Goal: Information Seeking & Learning: Compare options

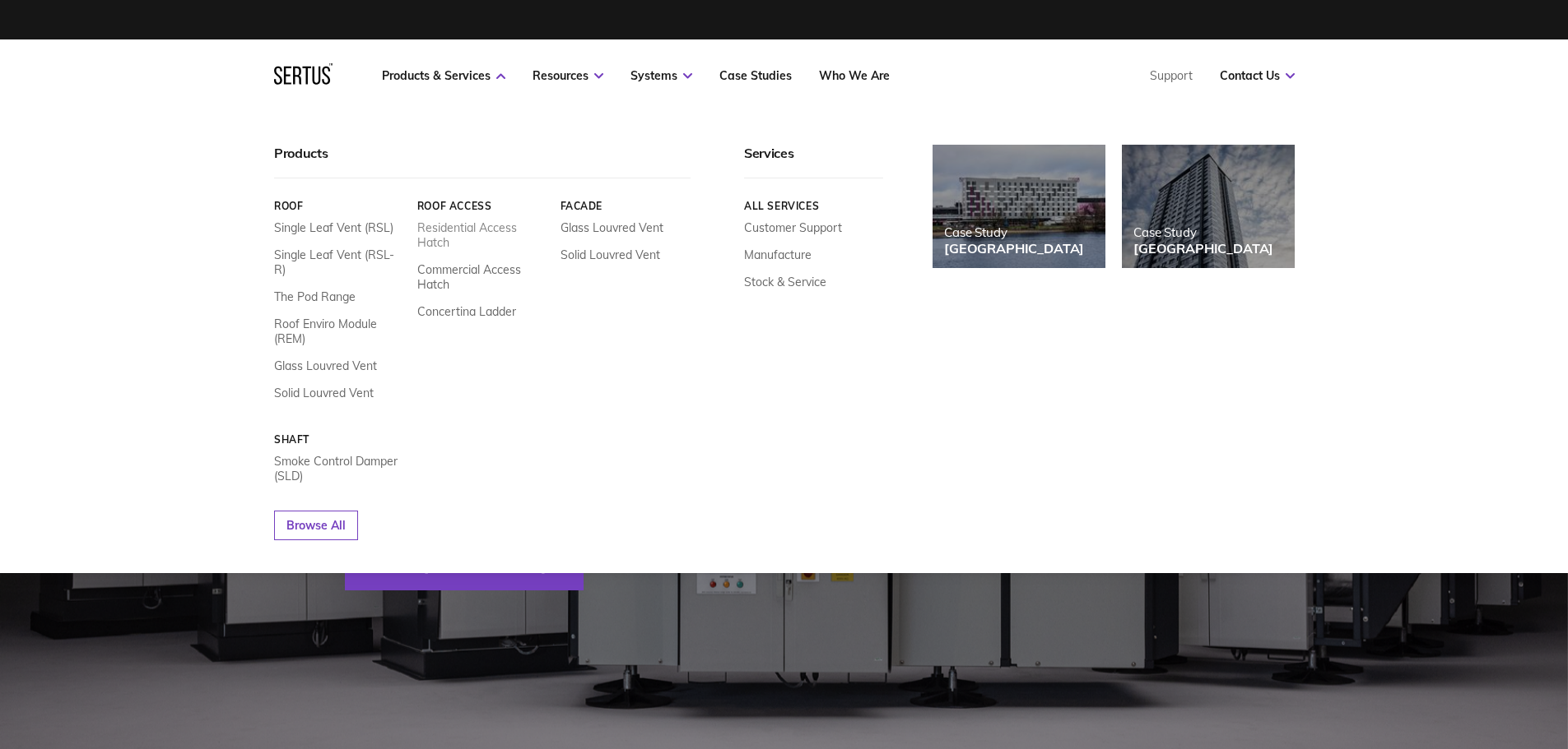
click at [482, 231] on link "Residential Access Hatch" at bounding box center [482, 235] width 131 height 30
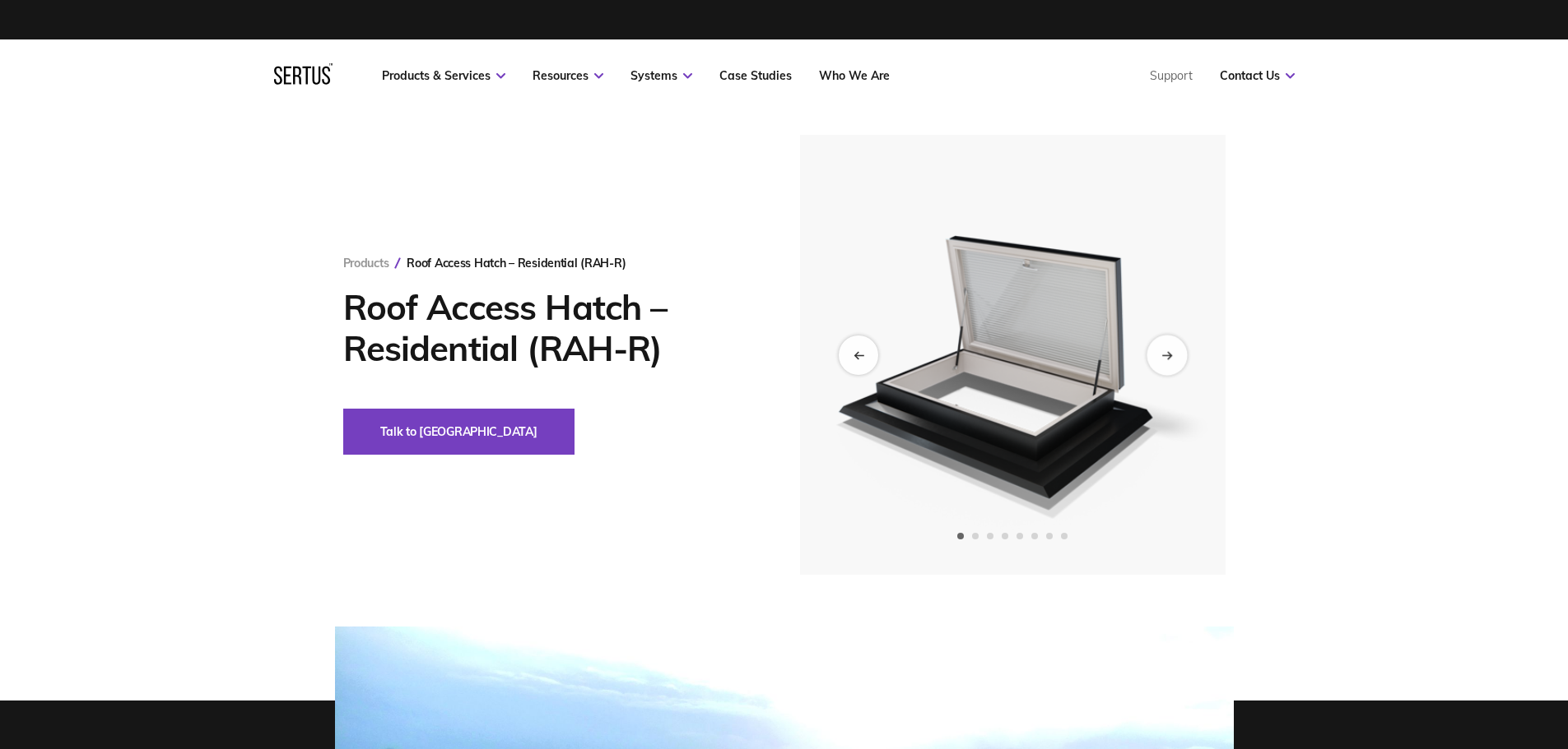
click at [1171, 352] on icon "Next slide" at bounding box center [1167, 355] width 11 height 9
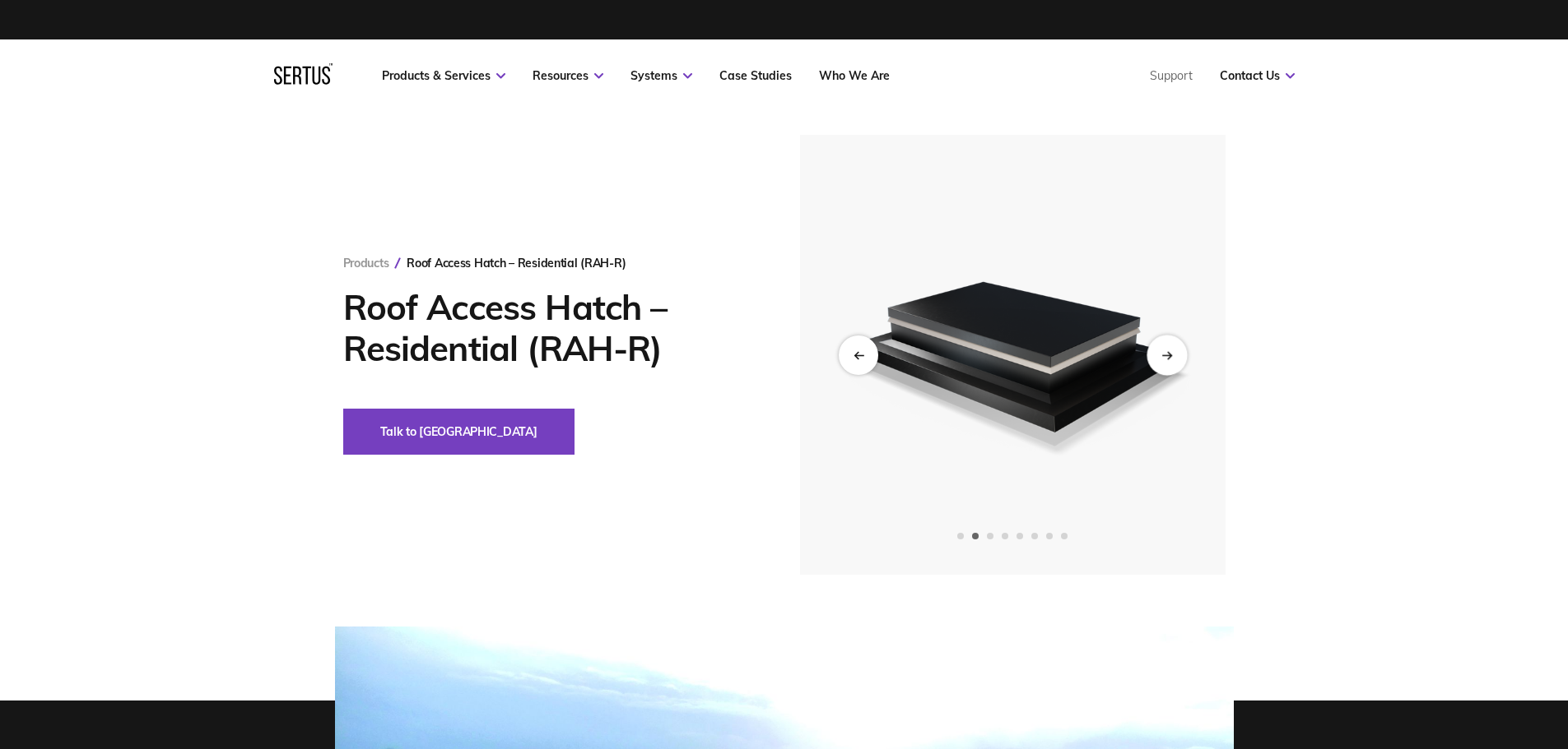
click at [1171, 352] on icon "Next slide" at bounding box center [1167, 355] width 11 height 9
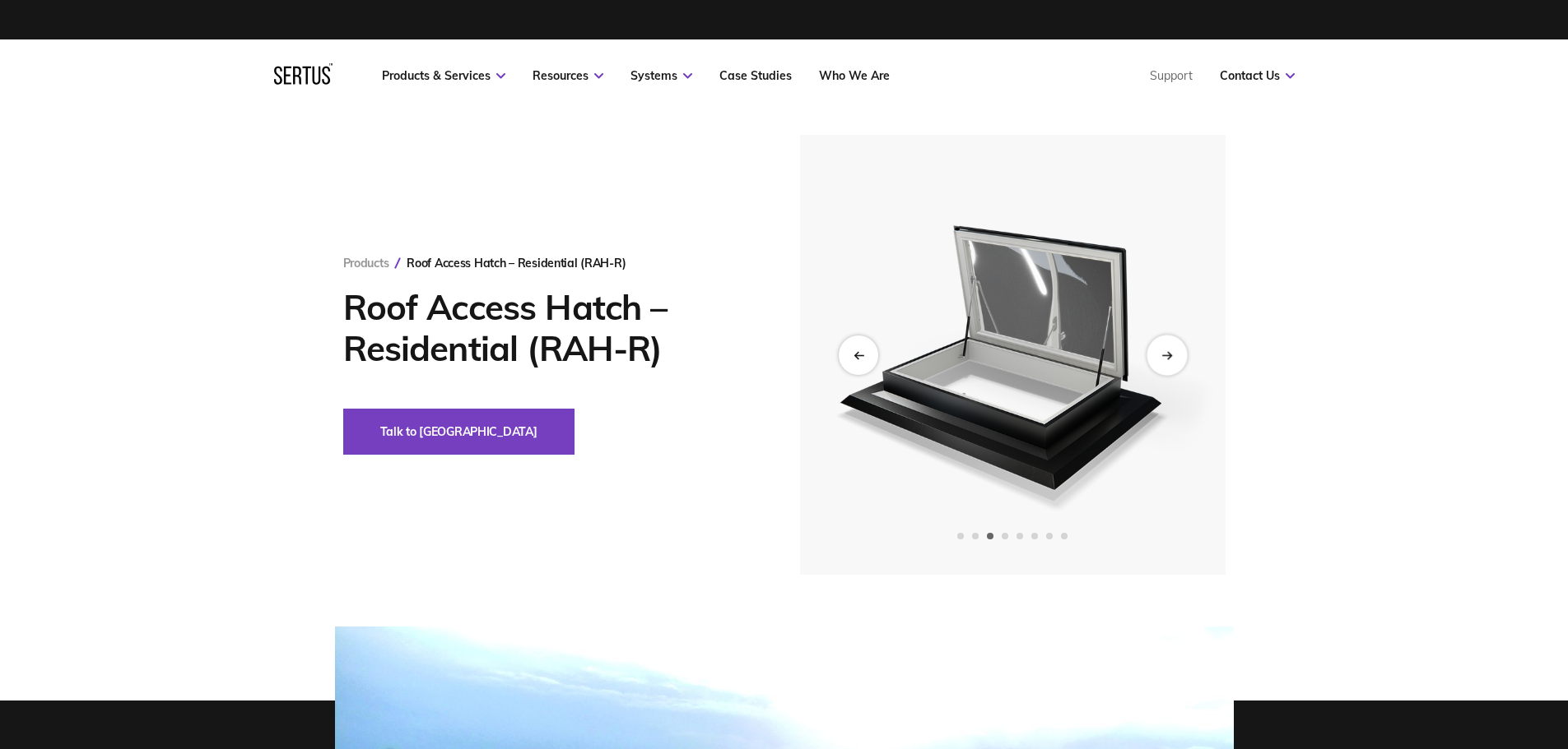
click at [1171, 352] on icon "Next slide" at bounding box center [1167, 355] width 11 height 9
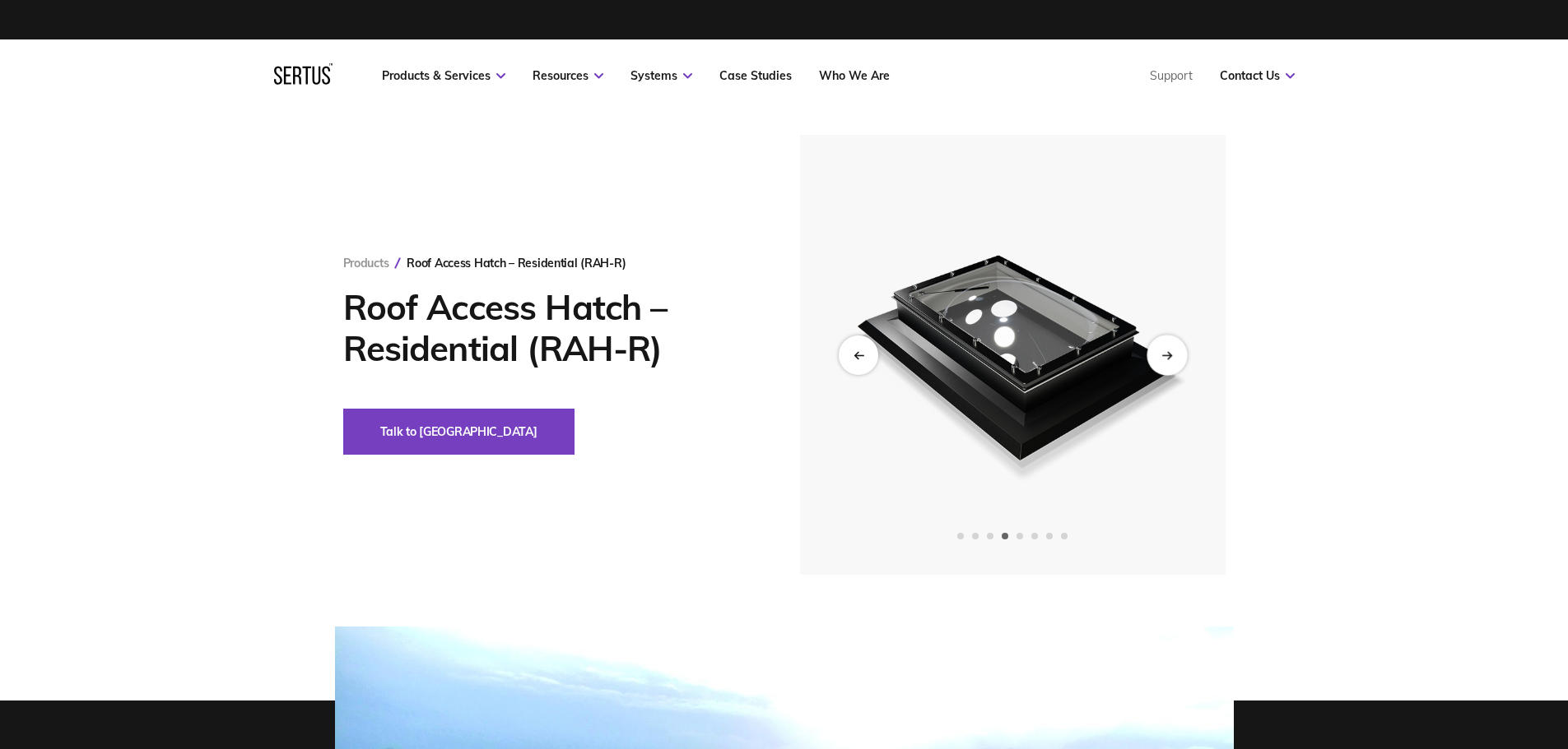
click at [1171, 352] on icon "Next slide" at bounding box center [1167, 355] width 11 height 9
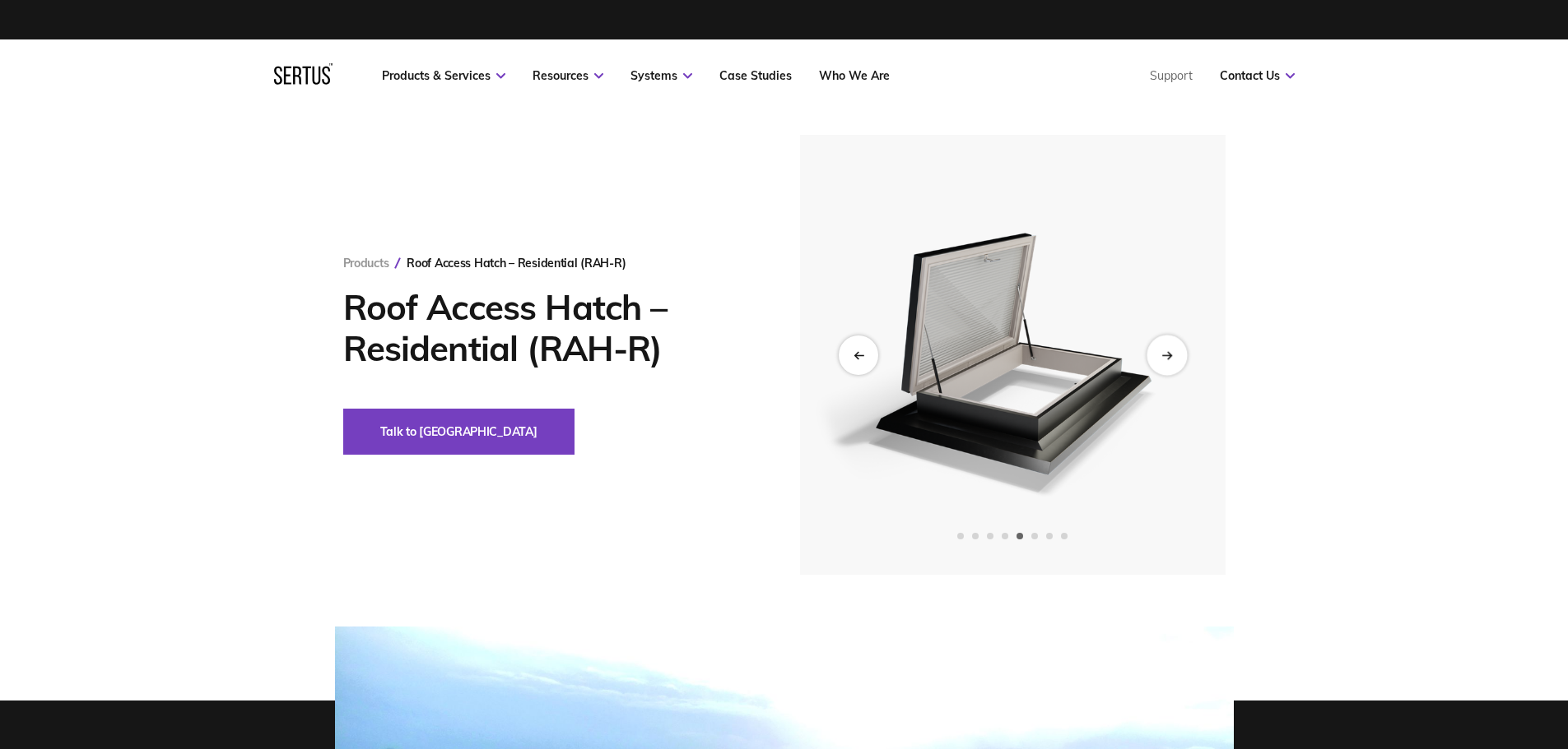
click at [1171, 352] on icon "Next slide" at bounding box center [1167, 355] width 11 height 9
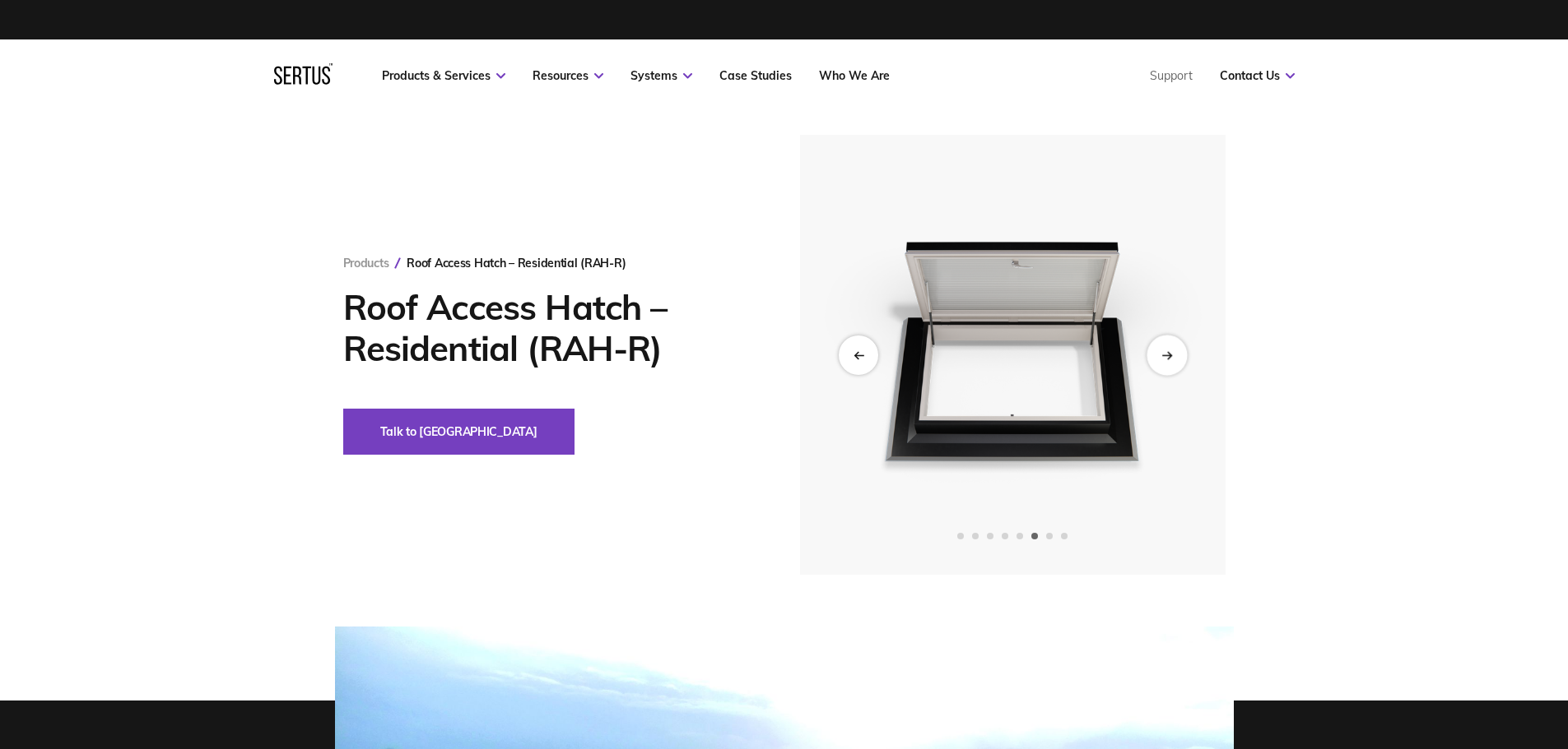
click at [1171, 352] on icon "Next slide" at bounding box center [1167, 355] width 11 height 9
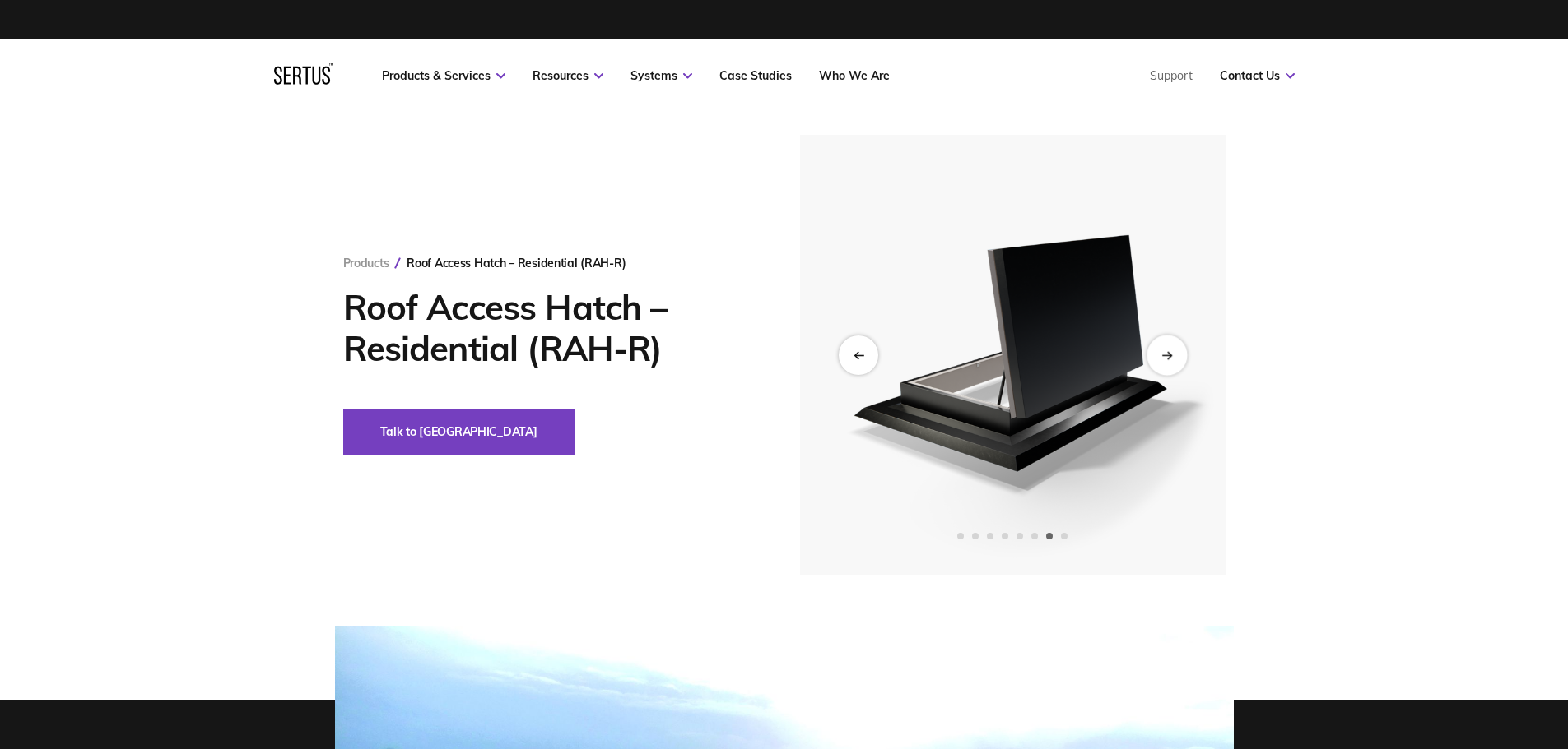
click at [1171, 352] on icon "Next slide" at bounding box center [1167, 355] width 11 height 9
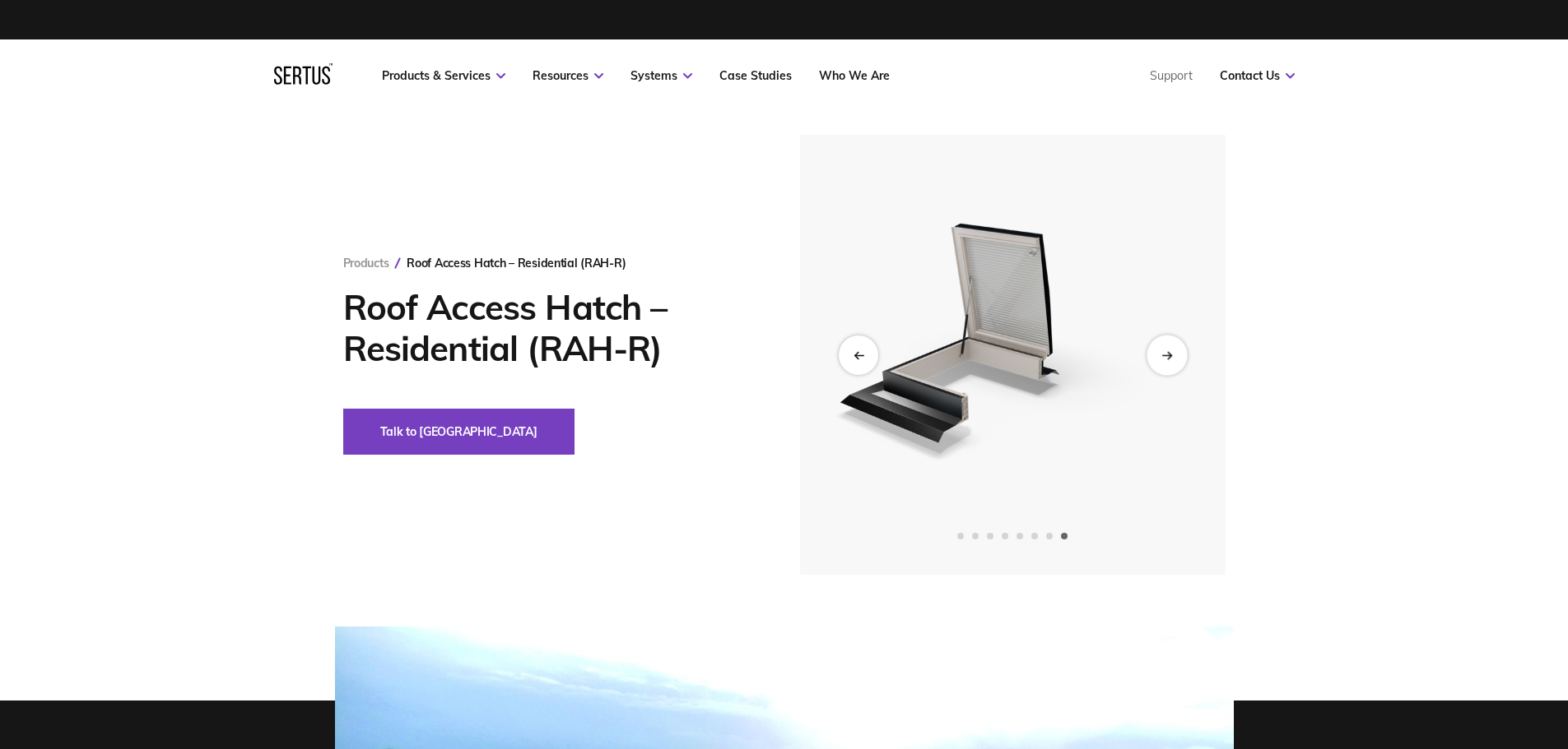
click at [1171, 352] on icon "Next slide" at bounding box center [1167, 355] width 11 height 9
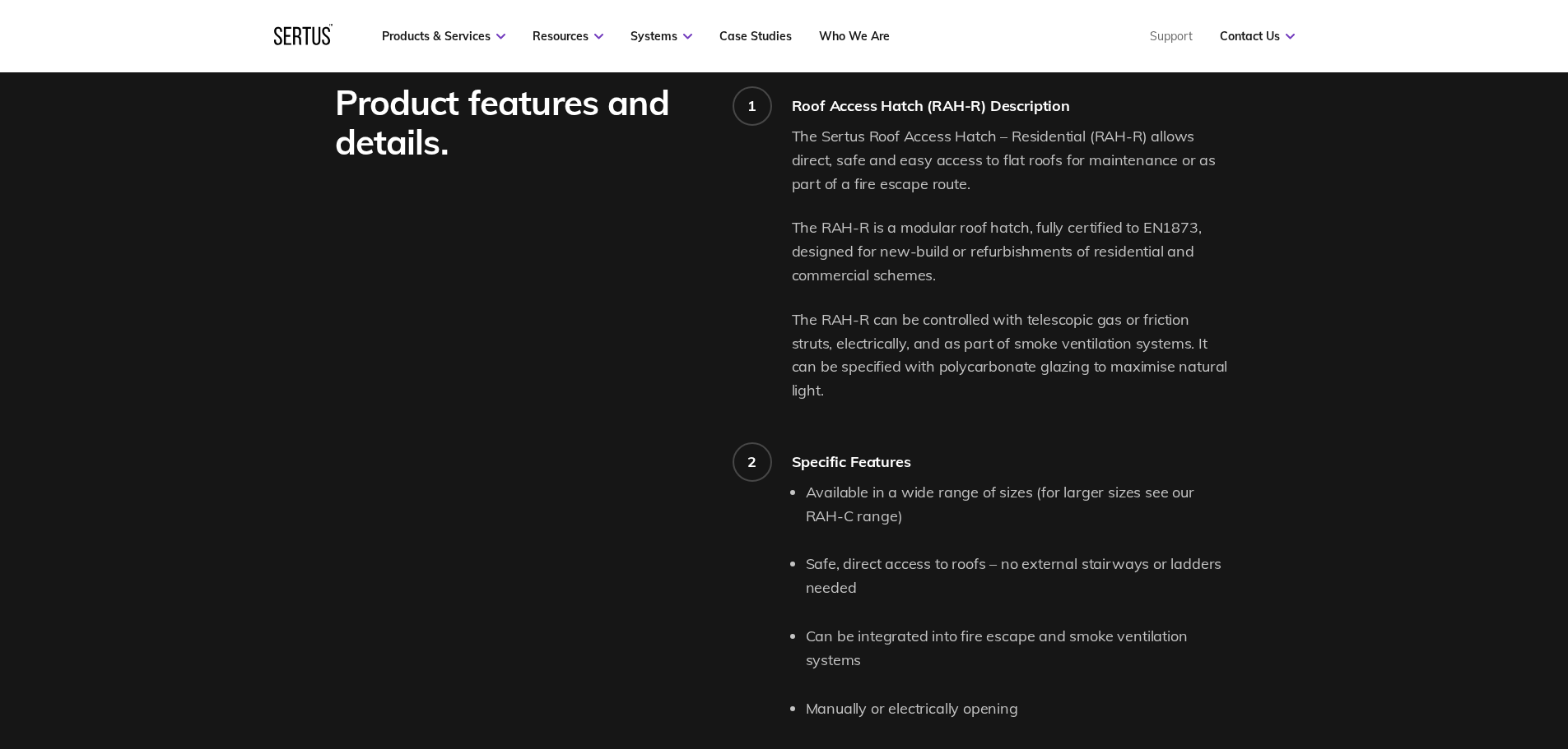
scroll to position [1316, 0]
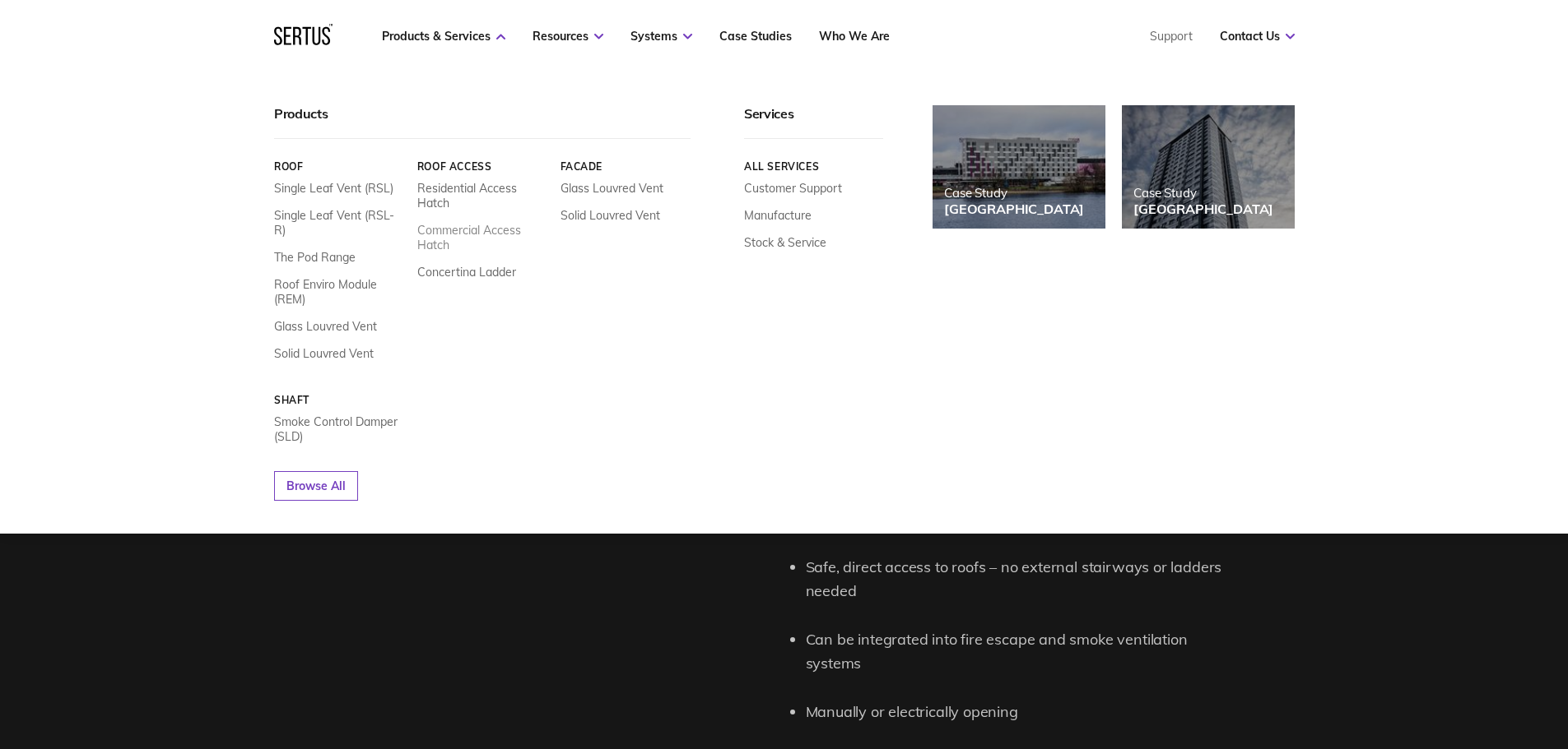
click at [475, 234] on link "Commercial Access Hatch" at bounding box center [482, 238] width 131 height 30
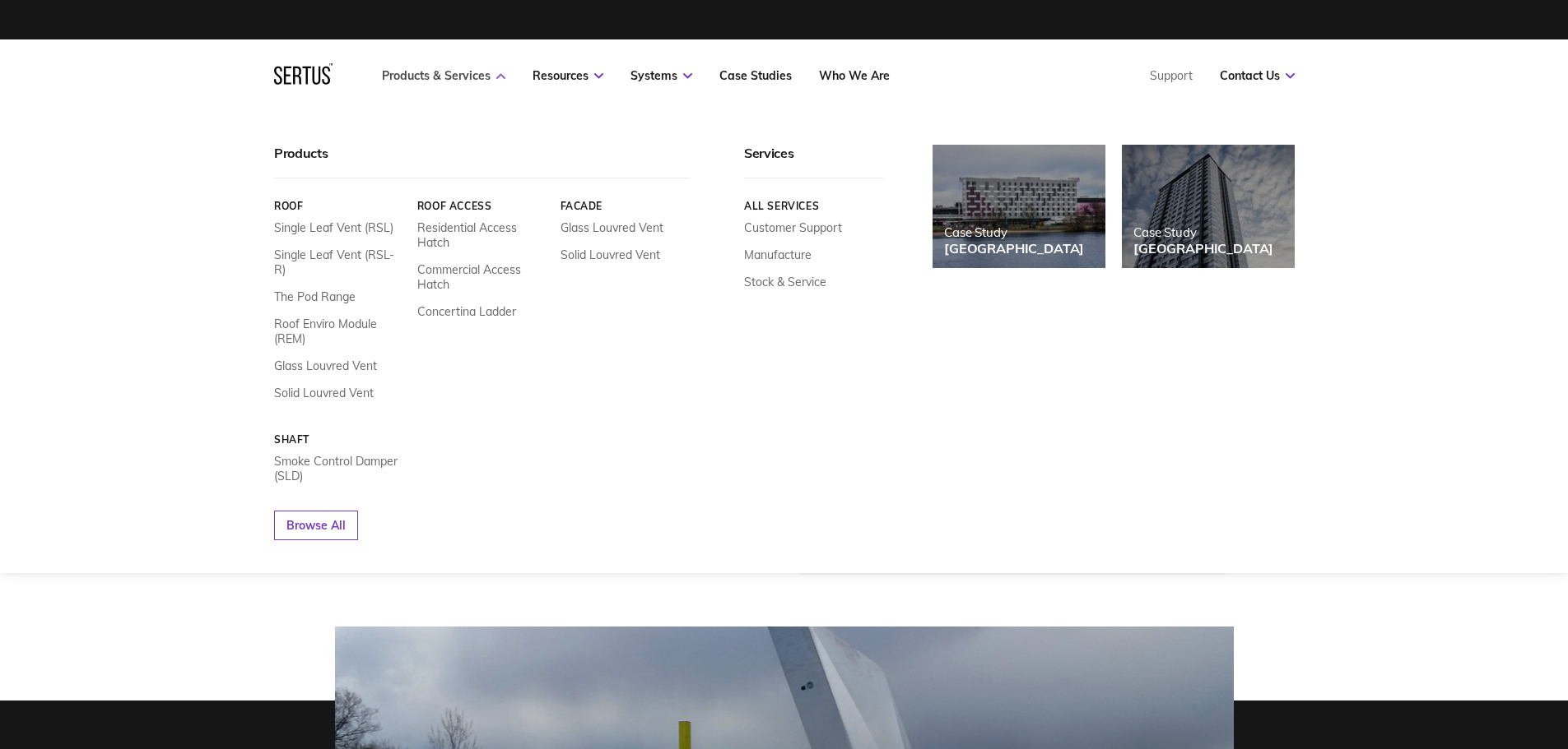
click at [482, 74] on link "Products & Services" at bounding box center [444, 75] width 124 height 15
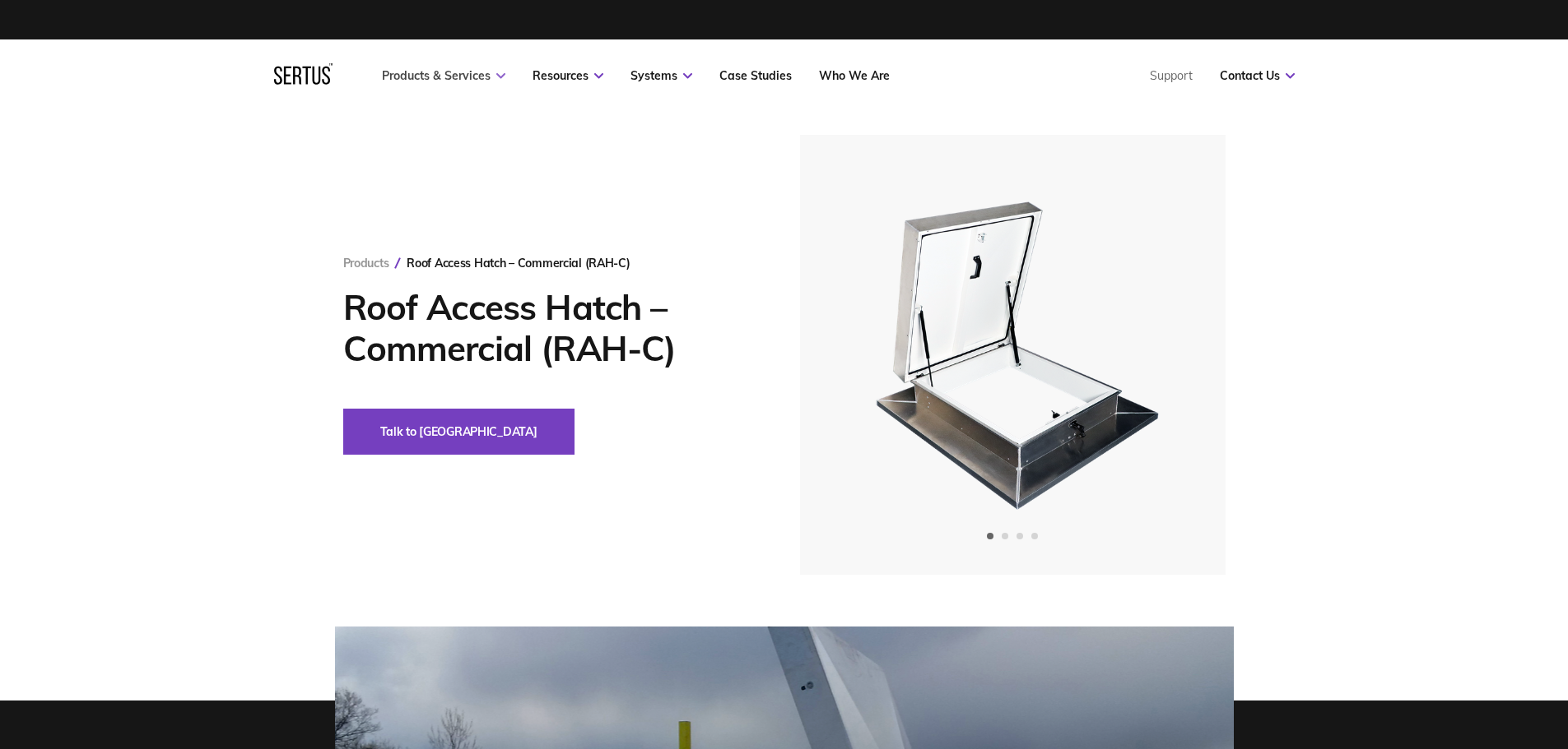
click at [482, 74] on link "Products & Services" at bounding box center [444, 75] width 124 height 15
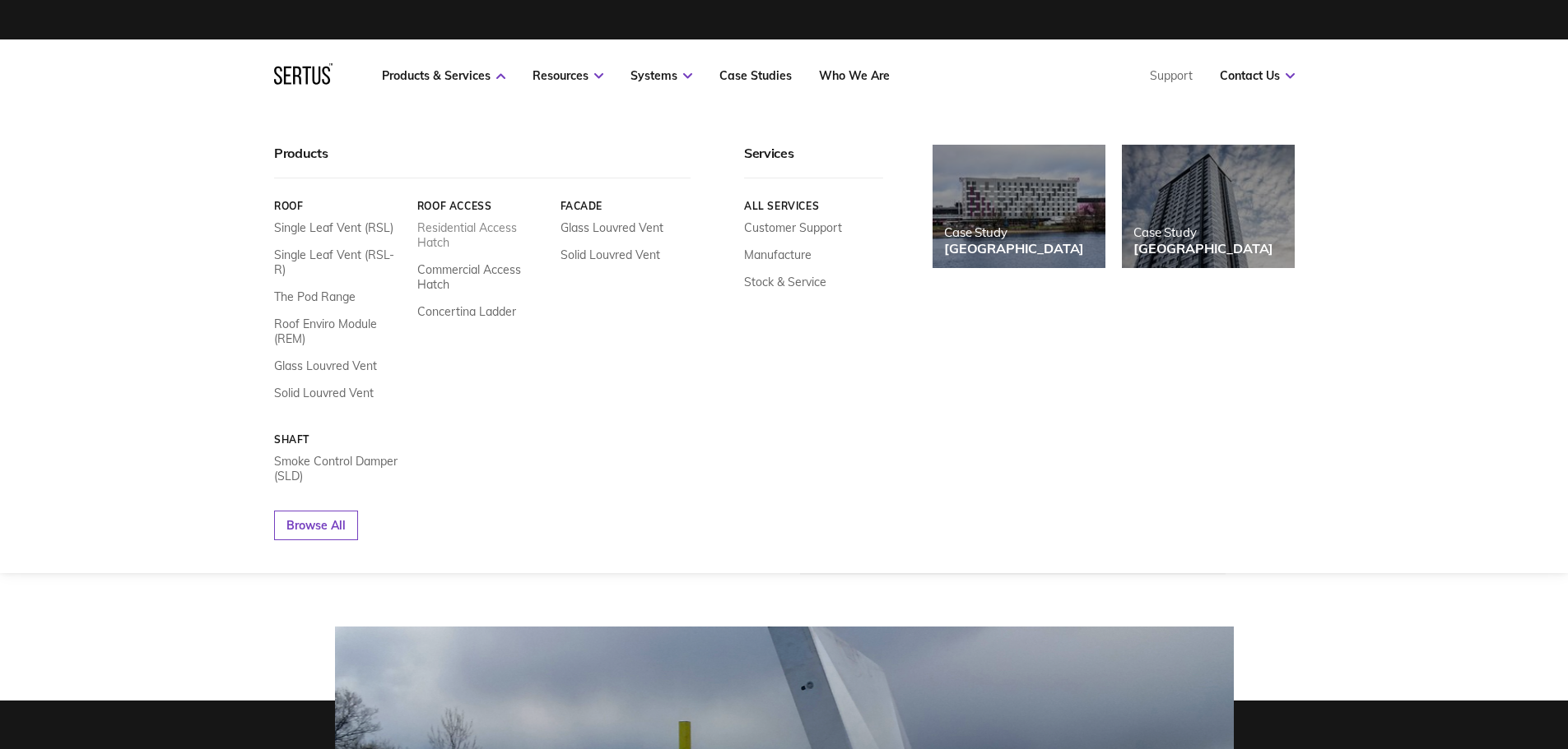
click at [478, 227] on link "Residential Access Hatch" at bounding box center [482, 235] width 131 height 30
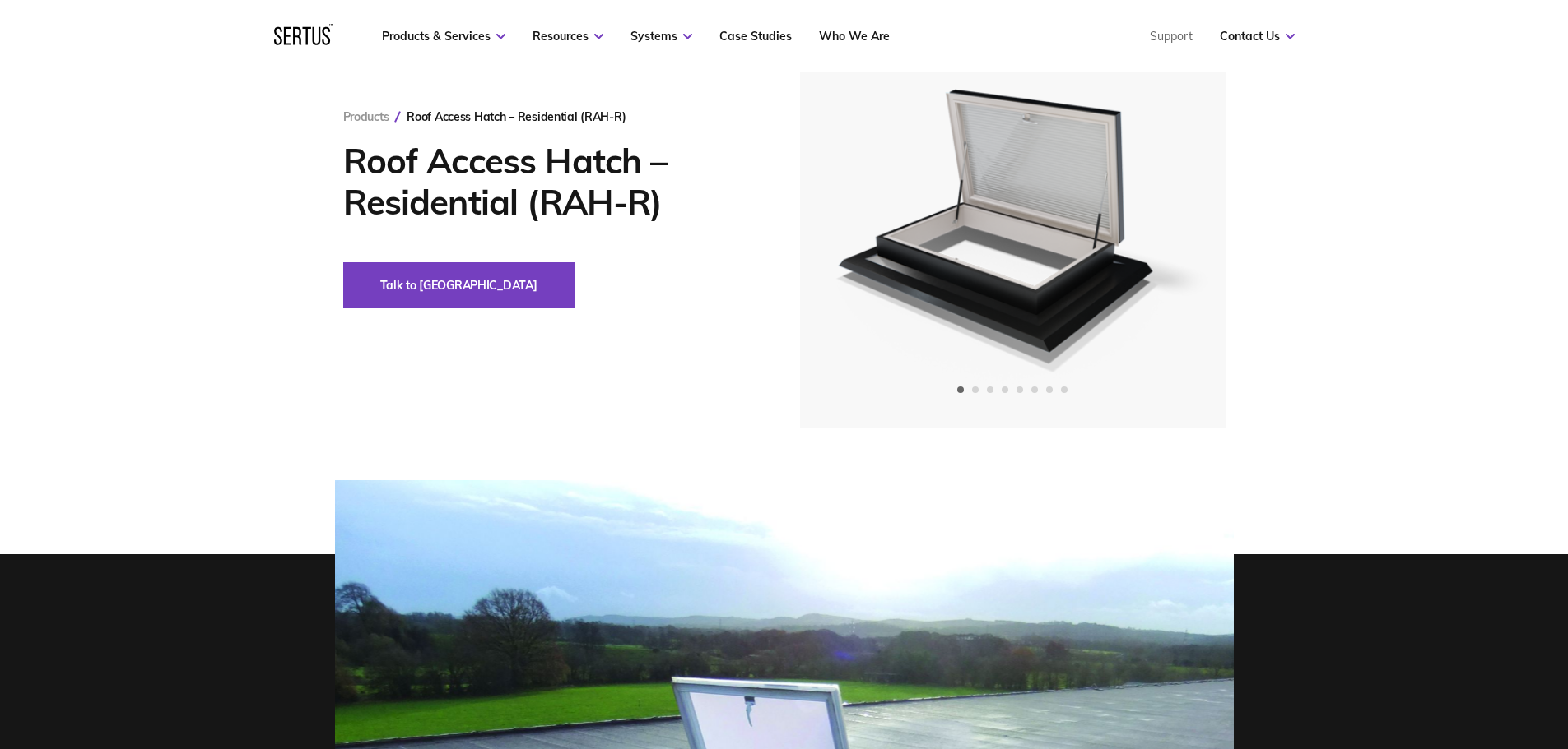
scroll to position [412, 0]
